Goal: Task Accomplishment & Management: Complete application form

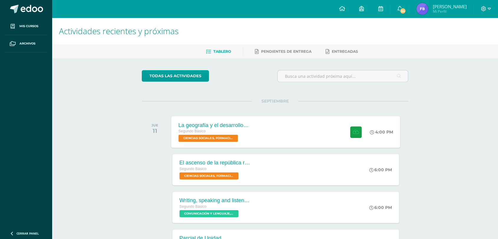
click at [271, 137] on div "La geografía y el desarrollo inicial de Roma Segundo Básico CIENCIAS SOCIALES, …" at bounding box center [285, 132] width 229 height 32
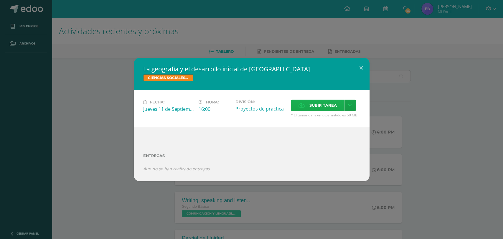
click at [320, 110] on span "Subir tarea" at bounding box center [322, 105] width 27 height 11
click at [0, 0] on input "Subir tarea" at bounding box center [0, 0] width 0 height 0
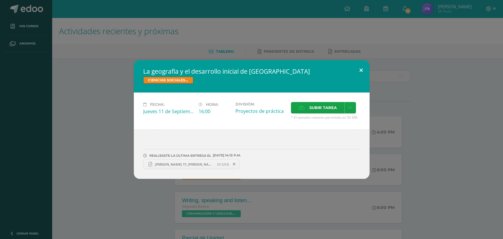
click at [357, 69] on button at bounding box center [361, 70] width 17 height 20
